Goal: Task Accomplishment & Management: Use online tool/utility

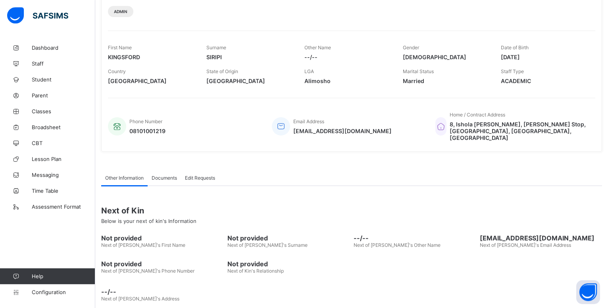
scroll to position [109, 0]
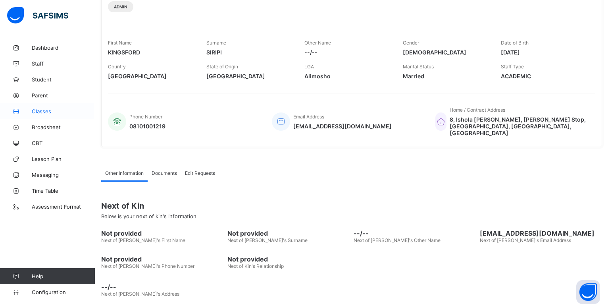
click at [46, 114] on span "Classes" at bounding box center [64, 111] width 64 height 6
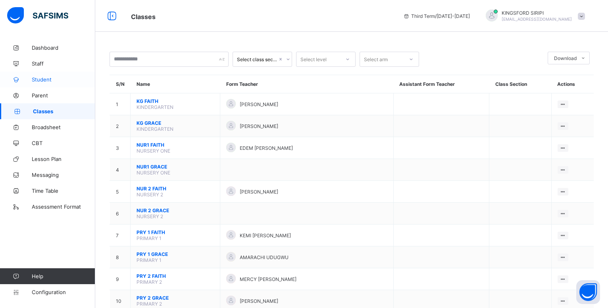
click at [46, 78] on span "Student" at bounding box center [64, 79] width 64 height 6
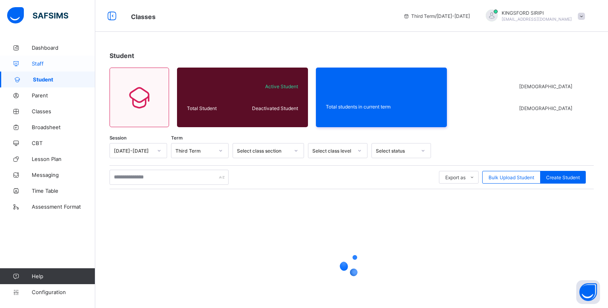
click at [39, 62] on span "Staff" at bounding box center [64, 63] width 64 height 6
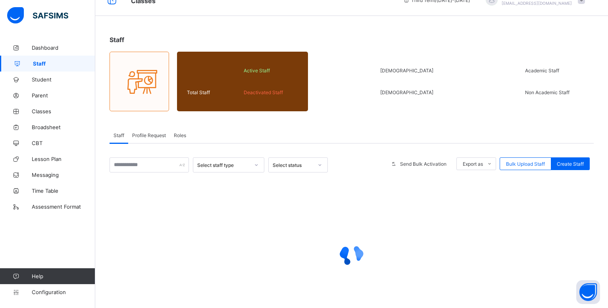
scroll to position [50, 0]
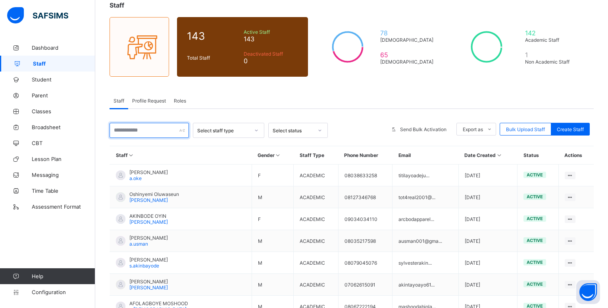
click at [130, 129] on input "text" at bounding box center [149, 130] width 79 height 15
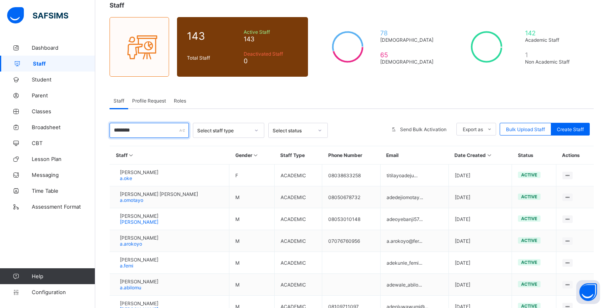
scroll to position [0, 0]
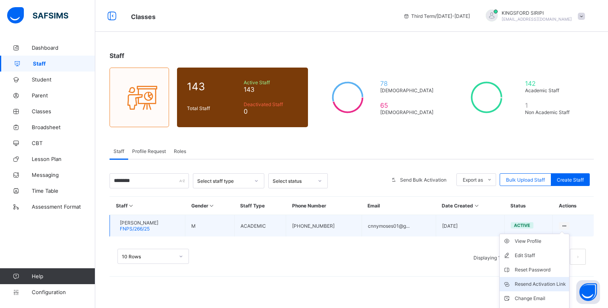
click at [543, 284] on div "Resend Activation Link" at bounding box center [540, 284] width 51 height 8
click at [532, 285] on div "Resend Activation Link" at bounding box center [540, 284] width 51 height 8
click at [550, 281] on div "Resend Activation Link" at bounding box center [540, 284] width 51 height 8
click at [552, 285] on div "Resend Activation Link" at bounding box center [540, 284] width 51 height 8
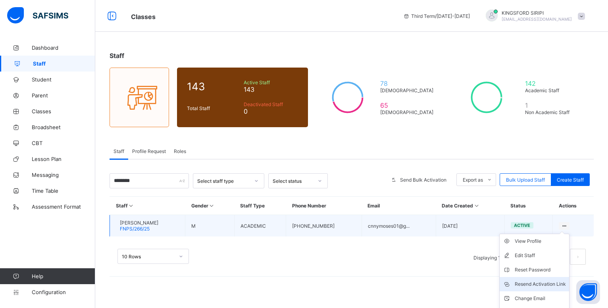
click at [532, 283] on div "Resend Activation Link" at bounding box center [540, 284] width 51 height 8
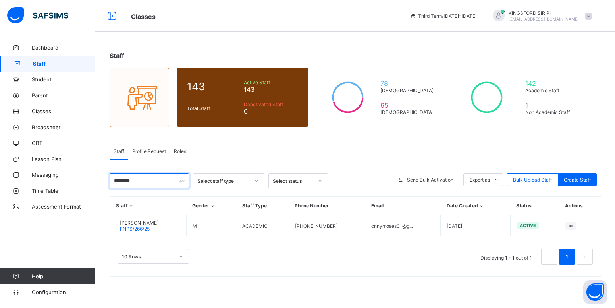
drag, startPoint x: 143, startPoint y: 181, endPoint x: 111, endPoint y: 181, distance: 31.4
click at [111, 181] on input "********" at bounding box center [149, 180] width 79 height 15
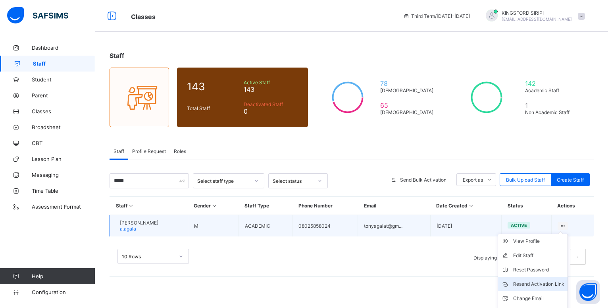
click at [533, 283] on div "Resend Activation Link" at bounding box center [538, 284] width 51 height 8
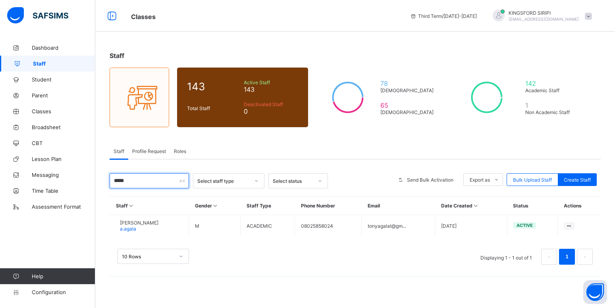
click at [141, 183] on input "*****" at bounding box center [149, 180] width 79 height 15
type input "*"
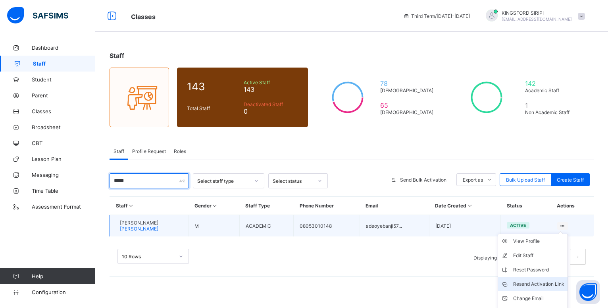
type input "*****"
click at [542, 283] on div "Resend Activation Link" at bounding box center [538, 284] width 51 height 8
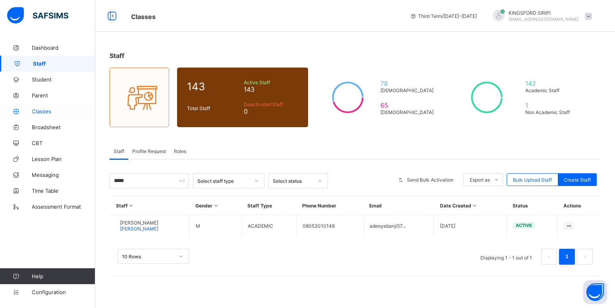
click at [44, 113] on span "Classes" at bounding box center [64, 111] width 64 height 6
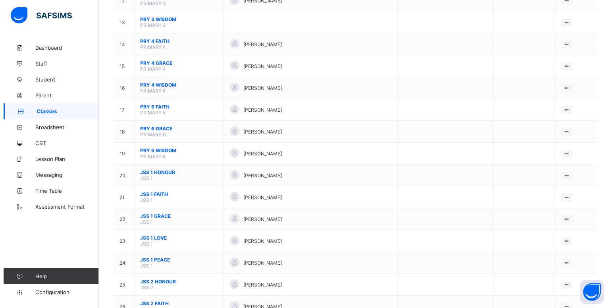
scroll to position [345, 0]
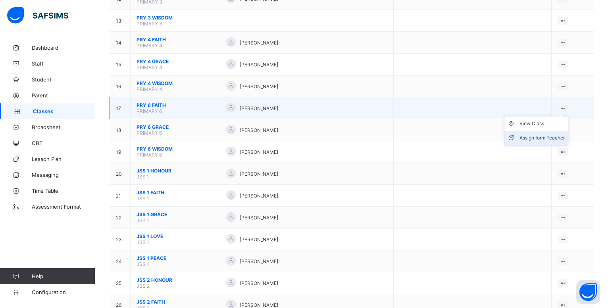
click at [540, 142] on div "Assign form Teacher" at bounding box center [542, 138] width 45 height 8
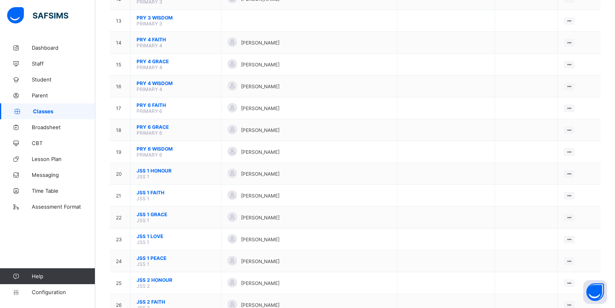
type input "********"
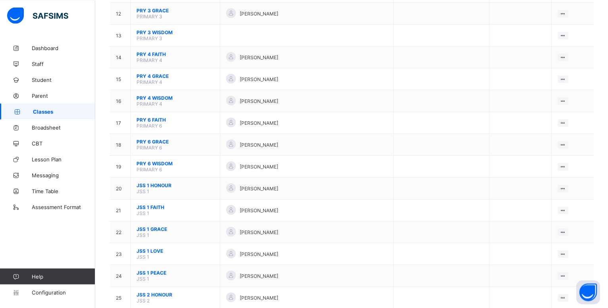
scroll to position [335, 0]
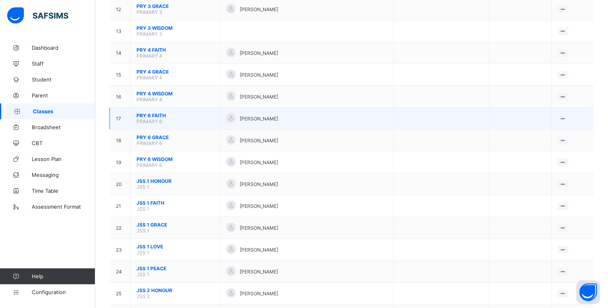
click at [151, 118] on span "PRY 6 FAITH" at bounding box center [175, 115] width 77 height 6
